Goal: Check status: Check status

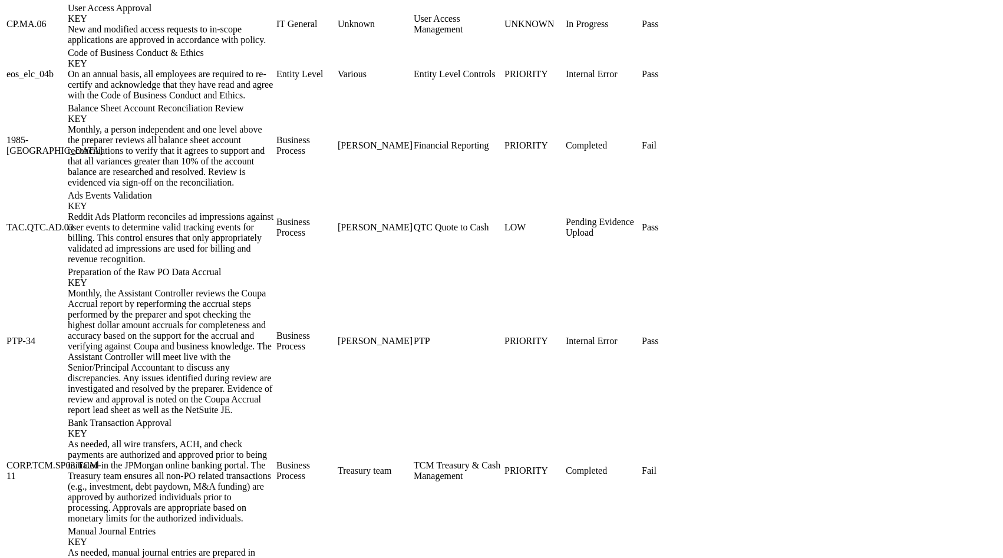
scroll to position [1519, 0]
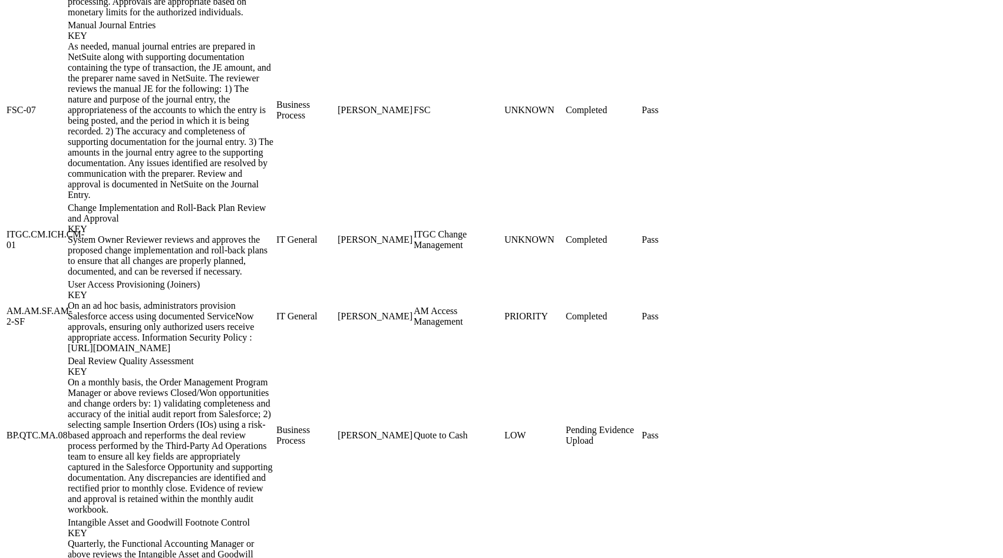
scroll to position [1519, 0]
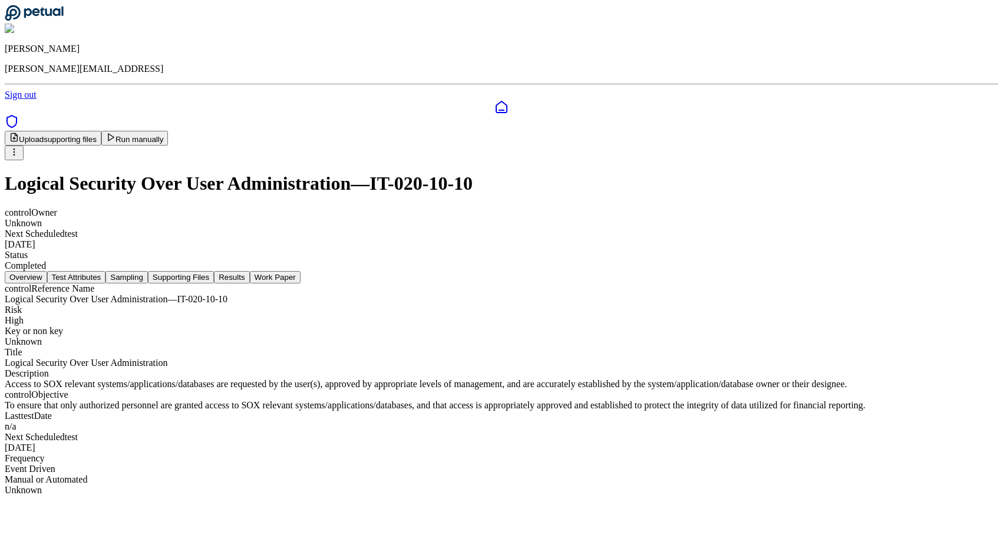
click at [169, 131] on button "Run manually" at bounding box center [134, 138] width 67 height 15
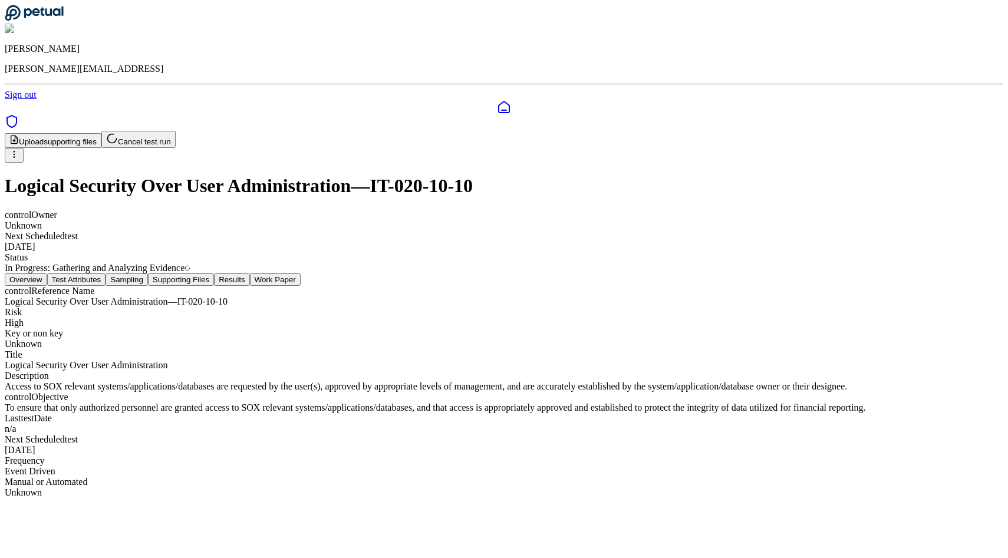
click at [214, 274] on button "Supporting Files" at bounding box center [181, 280] width 66 height 12
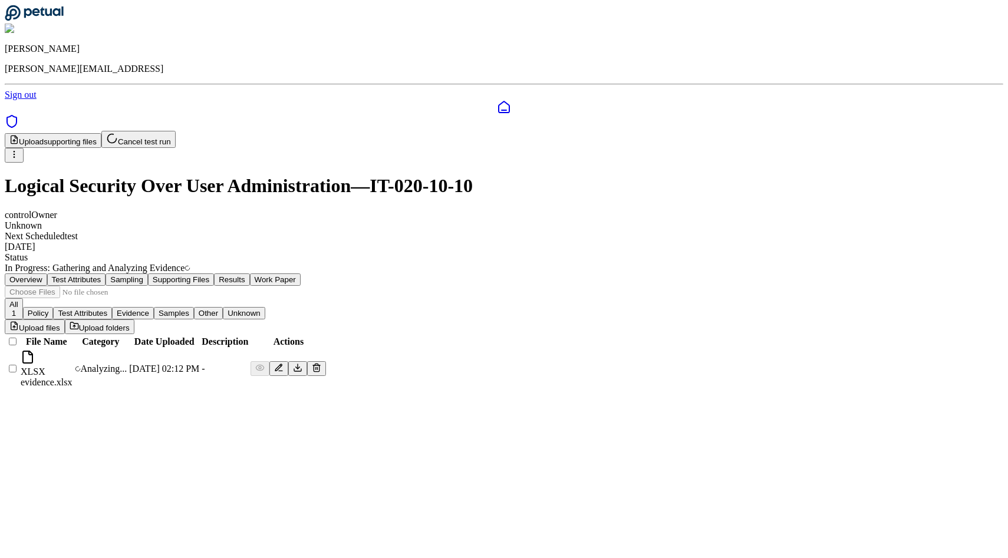
click at [148, 274] on button "Sampling" at bounding box center [127, 280] width 42 height 12
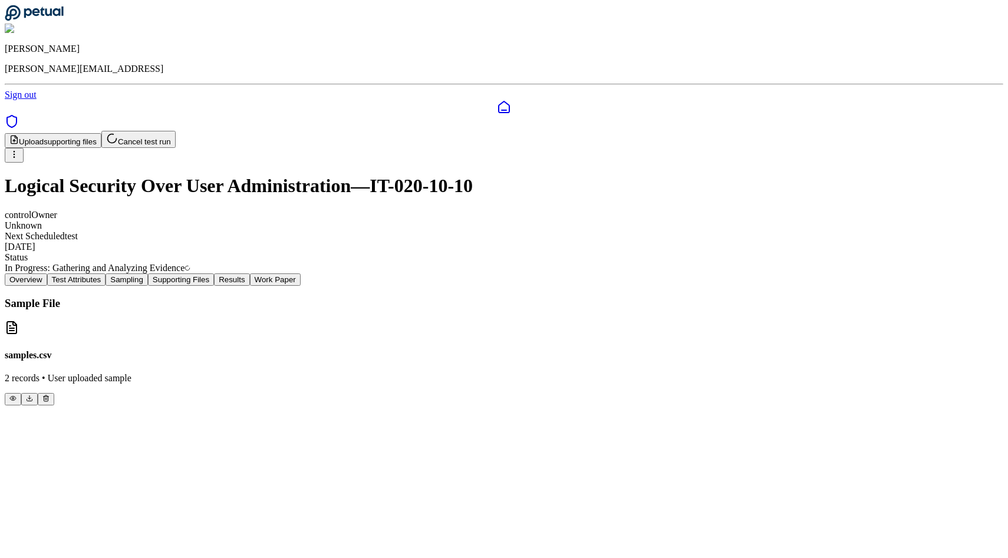
click at [106, 274] on button "Test Attributes" at bounding box center [76, 280] width 59 height 12
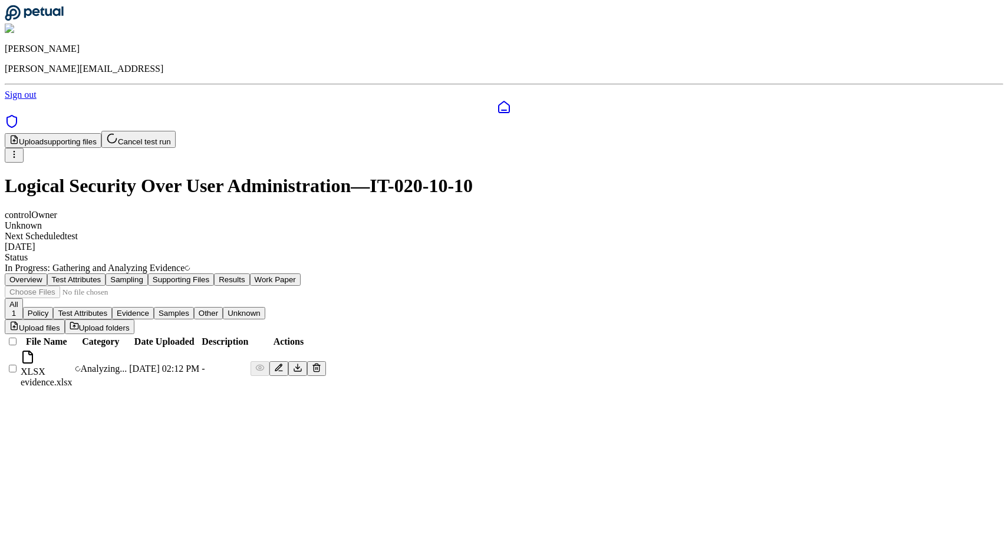
click at [214, 274] on button "Supporting Files" at bounding box center [181, 280] width 66 height 12
click at [249, 274] on button "Results" at bounding box center [231, 280] width 35 height 12
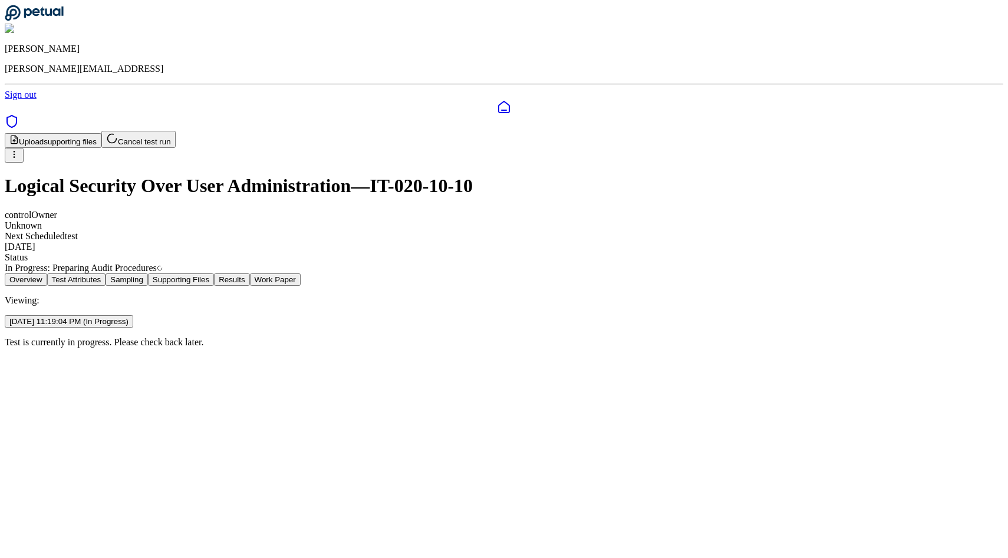
click at [301, 274] on button "Work Paper" at bounding box center [275, 280] width 51 height 12
click at [249, 274] on button "Results" at bounding box center [231, 280] width 35 height 12
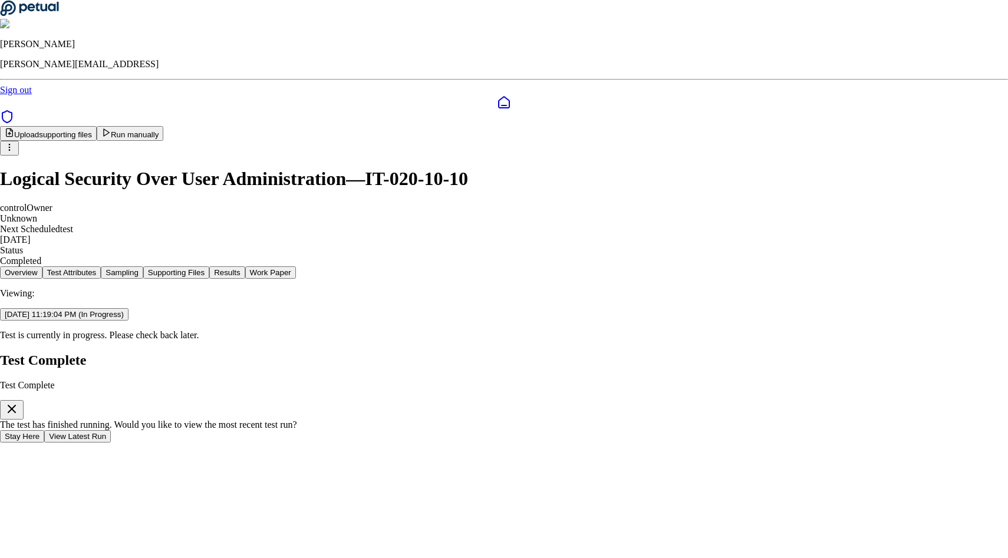
click at [111, 430] on button "View Latest Run" at bounding box center [77, 436] width 67 height 12
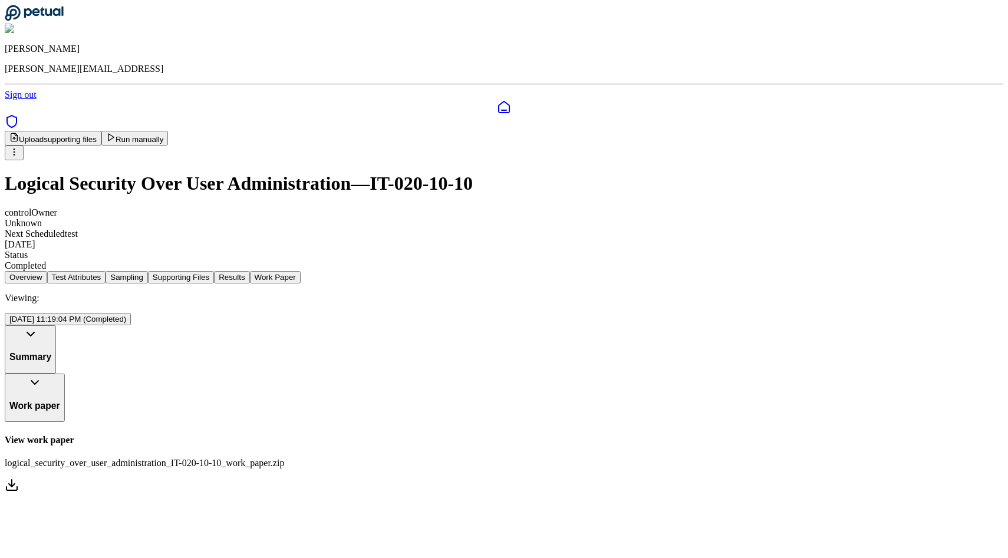
click at [590, 139] on main "Upload supporting files Run manually Logical Security Over User Administration …" at bounding box center [504, 313] width 999 height 364
click at [249, 271] on button "Results" at bounding box center [231, 277] width 35 height 12
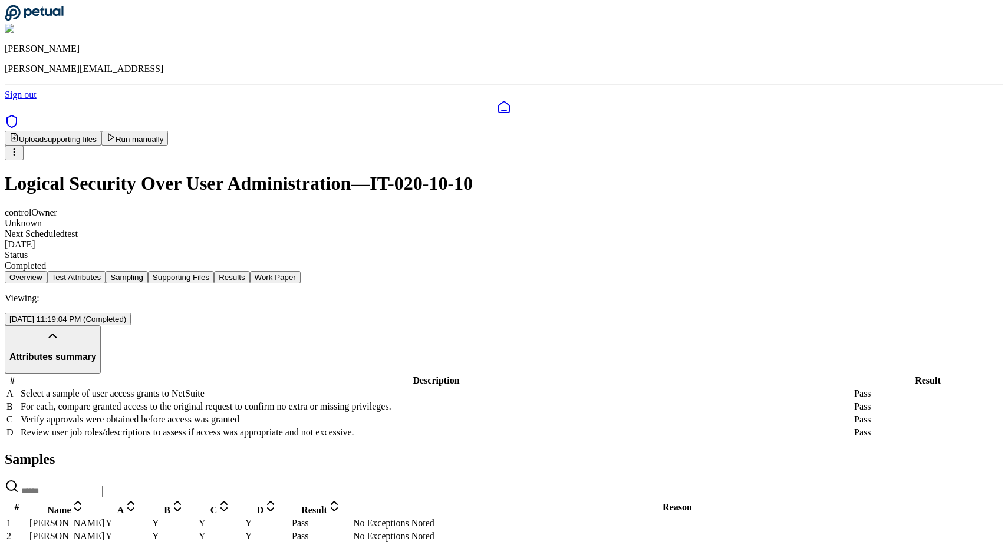
click at [453, 136] on main "Upload supporting files Run manually Logical Security Over User Administration …" at bounding box center [504, 337] width 999 height 413
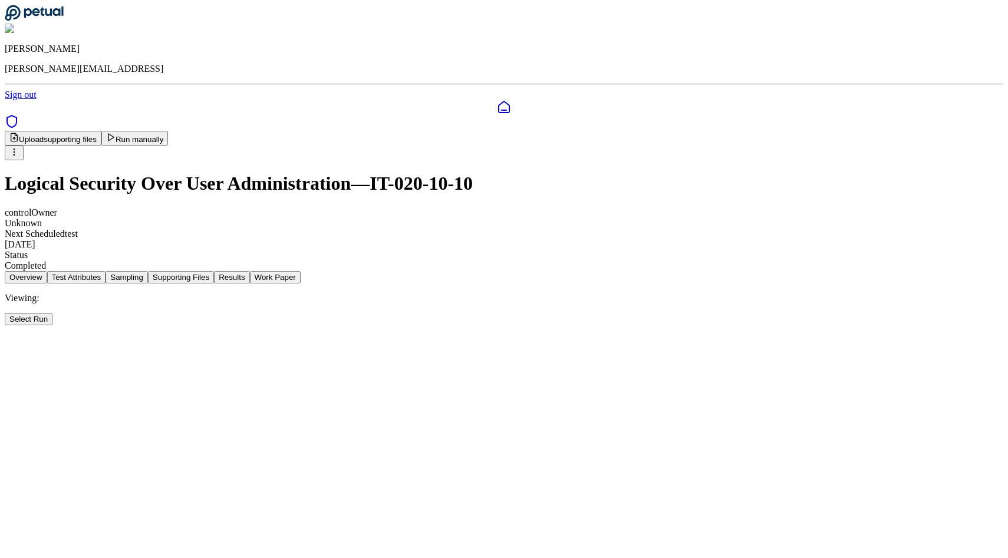
click at [249, 271] on button "Results" at bounding box center [231, 277] width 35 height 12
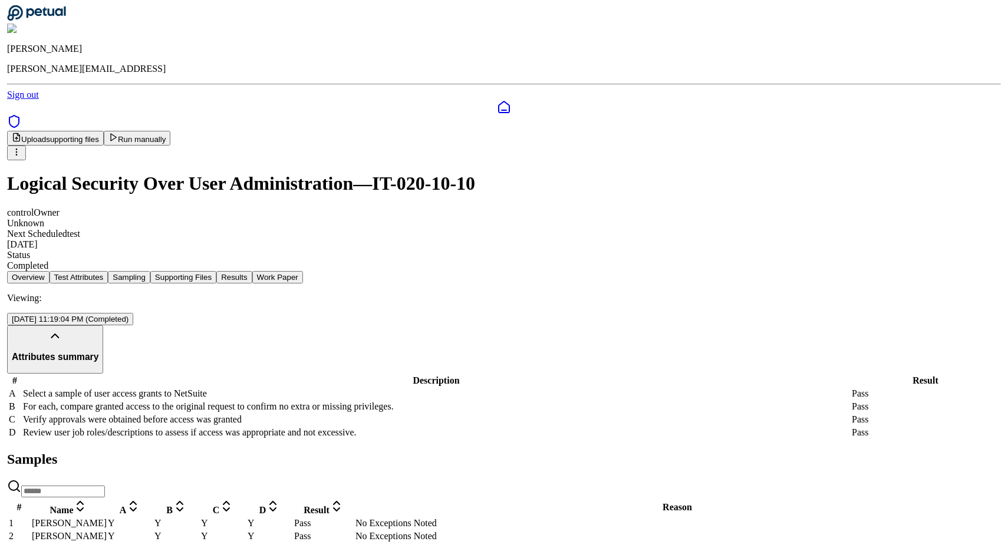
scroll to position [58, 0]
click at [124, 505] on span "A" at bounding box center [120, 510] width 7 height 10
click at [196, 499] on div "B" at bounding box center [174, 507] width 44 height 17
click at [243, 499] on div "C" at bounding box center [221, 507] width 44 height 17
click at [103, 518] on div "[PERSON_NAME]" at bounding box center [66, 523] width 74 height 11
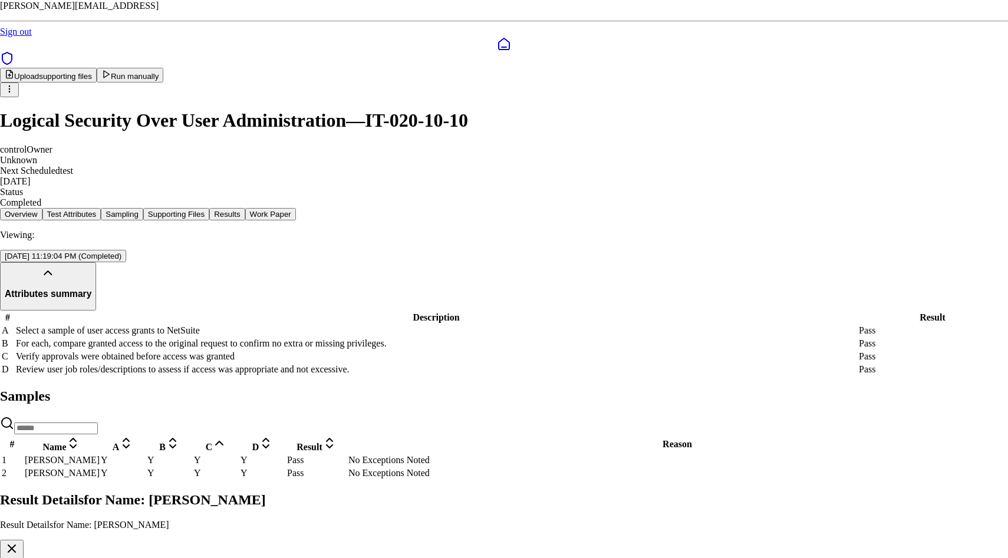
click at [24, 540] on button "button" at bounding box center [12, 549] width 24 height 19
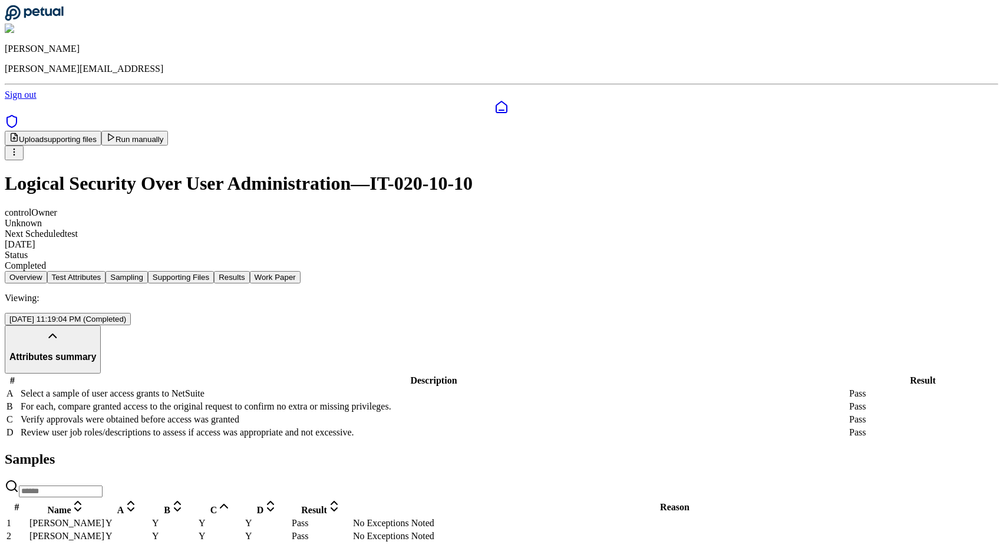
click at [451, 137] on main "Upload supporting files Run manually Logical Security Over User Administration …" at bounding box center [502, 337] width 994 height 413
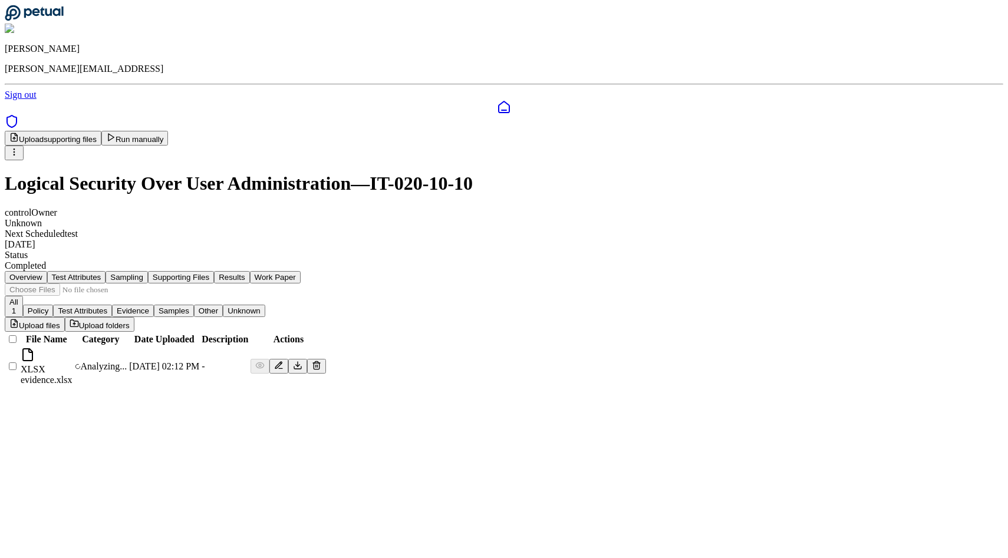
click at [249, 271] on button "Results" at bounding box center [231, 277] width 35 height 12
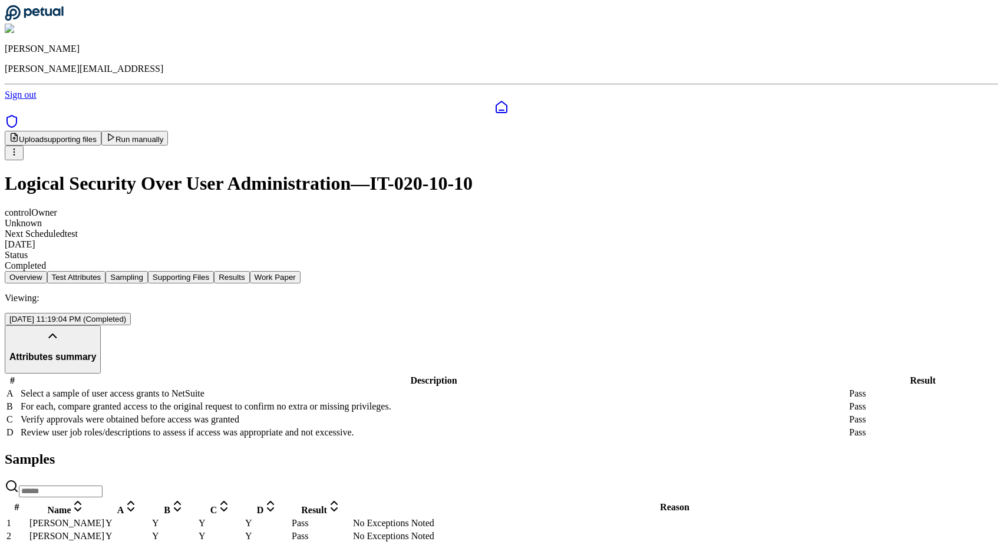
click at [24, 100] on link at bounding box center [502, 107] width 994 height 14
